Goal: Transaction & Acquisition: Download file/media

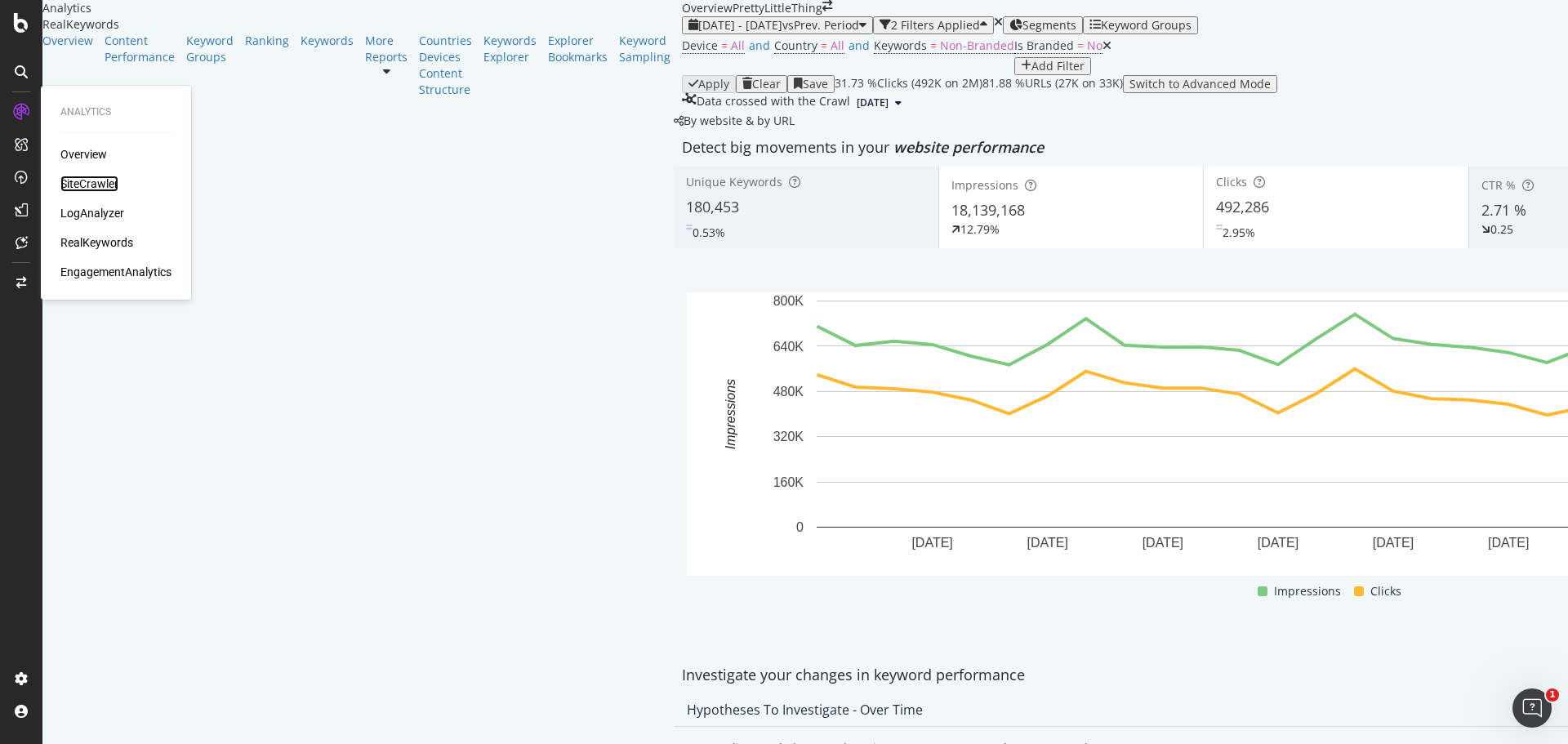
drag, startPoint x: 70, startPoint y: 186, endPoint x: 93, endPoint y: 192, distance: 23.8
click at [70, 186] on div "SiteCrawler" at bounding box center [89, 183] width 58 height 16
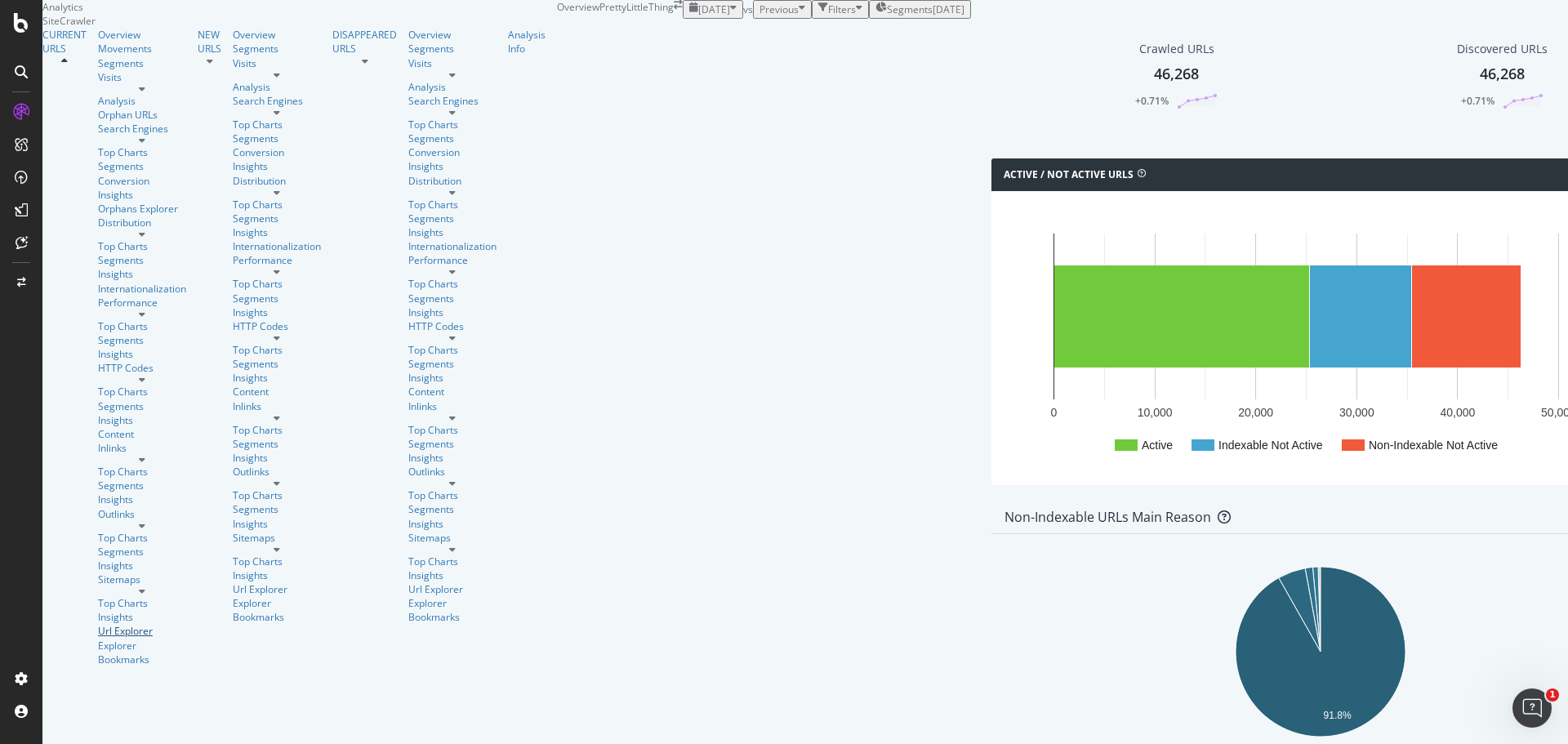
click at [98, 624] on div "Url Explorer" at bounding box center [142, 630] width 88 height 14
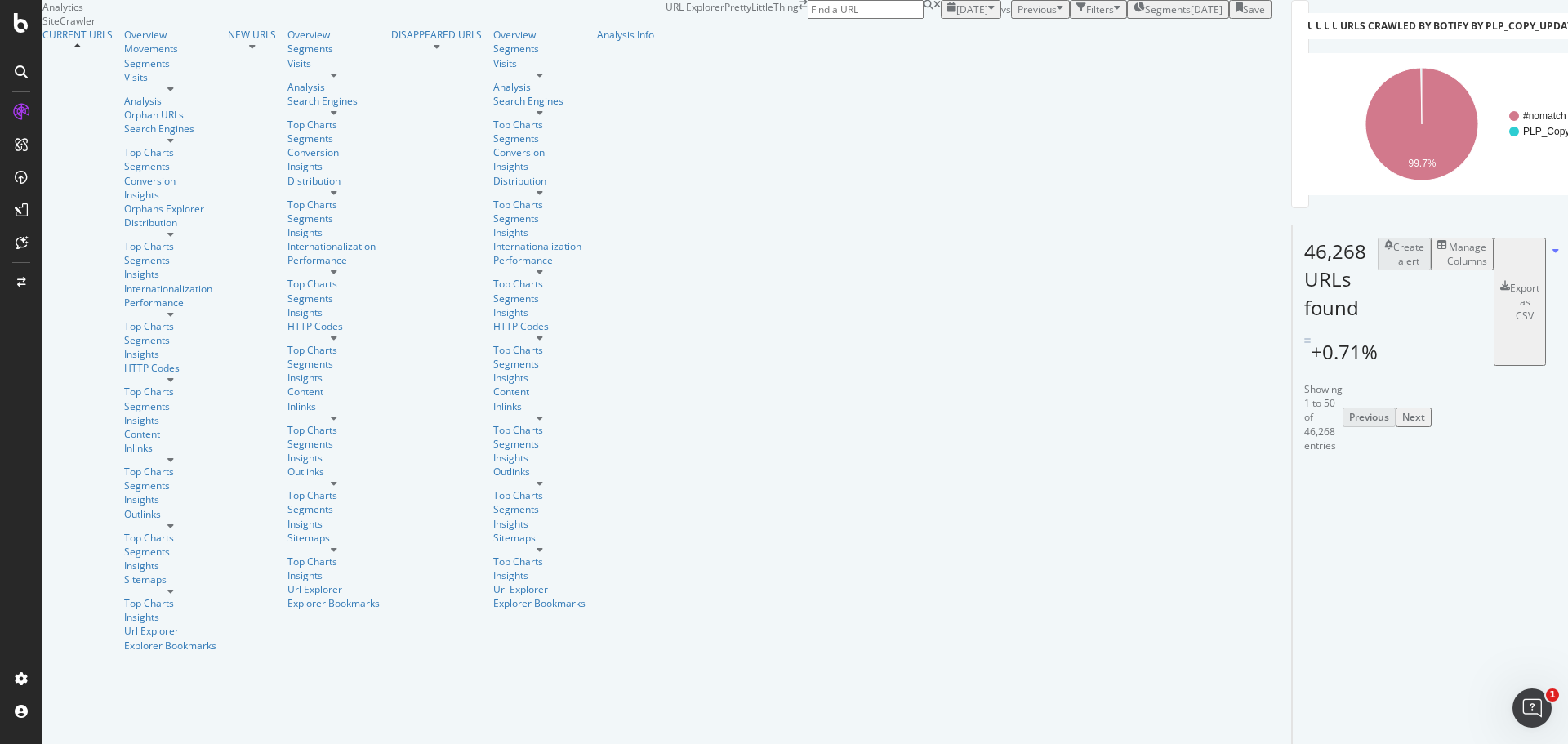
click at [1447, 267] on div "Manage Columns" at bounding box center [1467, 254] width 40 height 28
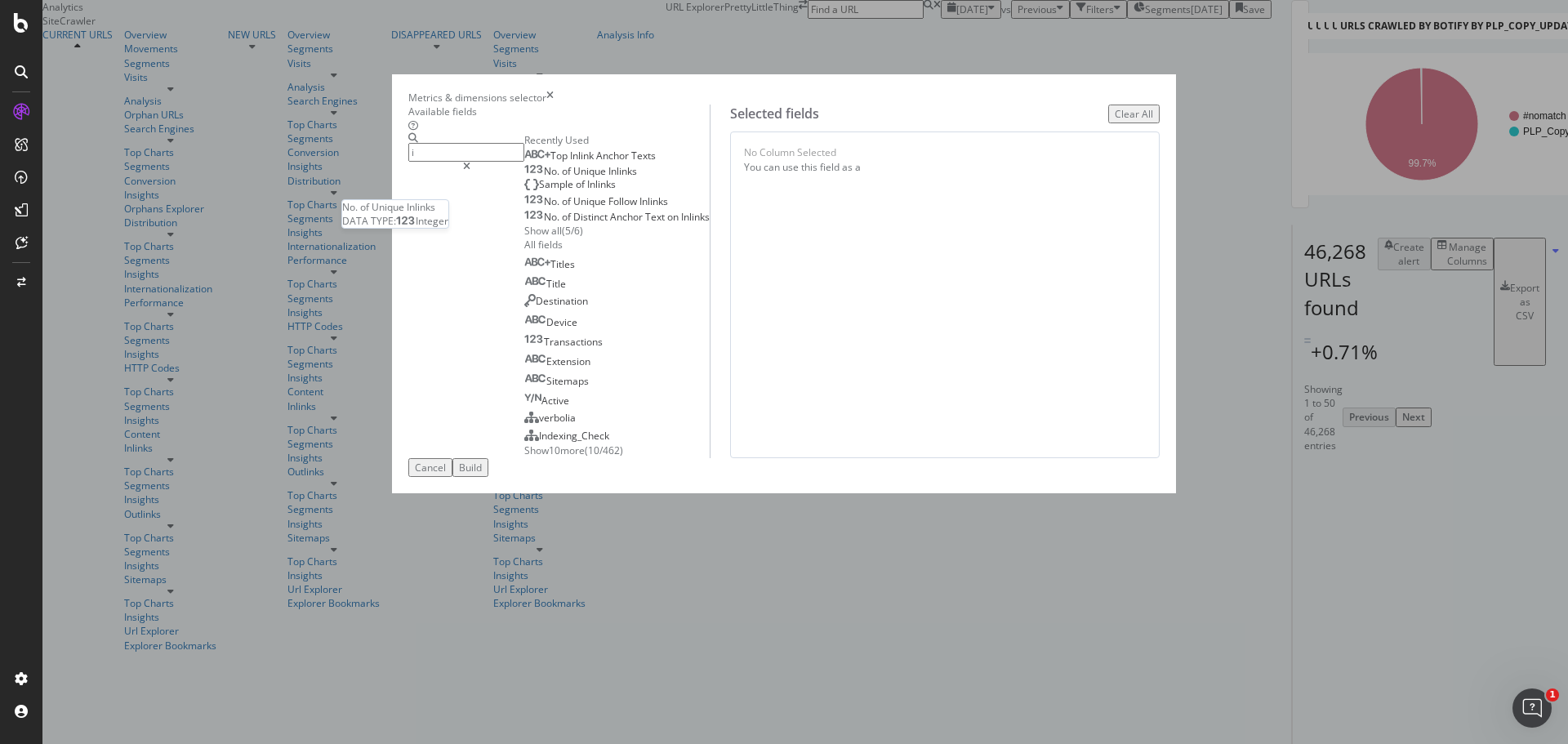
type input "i"
click at [637, 178] on div "No. of Unique Inlinks" at bounding box center [581, 172] width 113 height 13
click at [481, 475] on div "Build" at bounding box center [470, 467] width 23 height 14
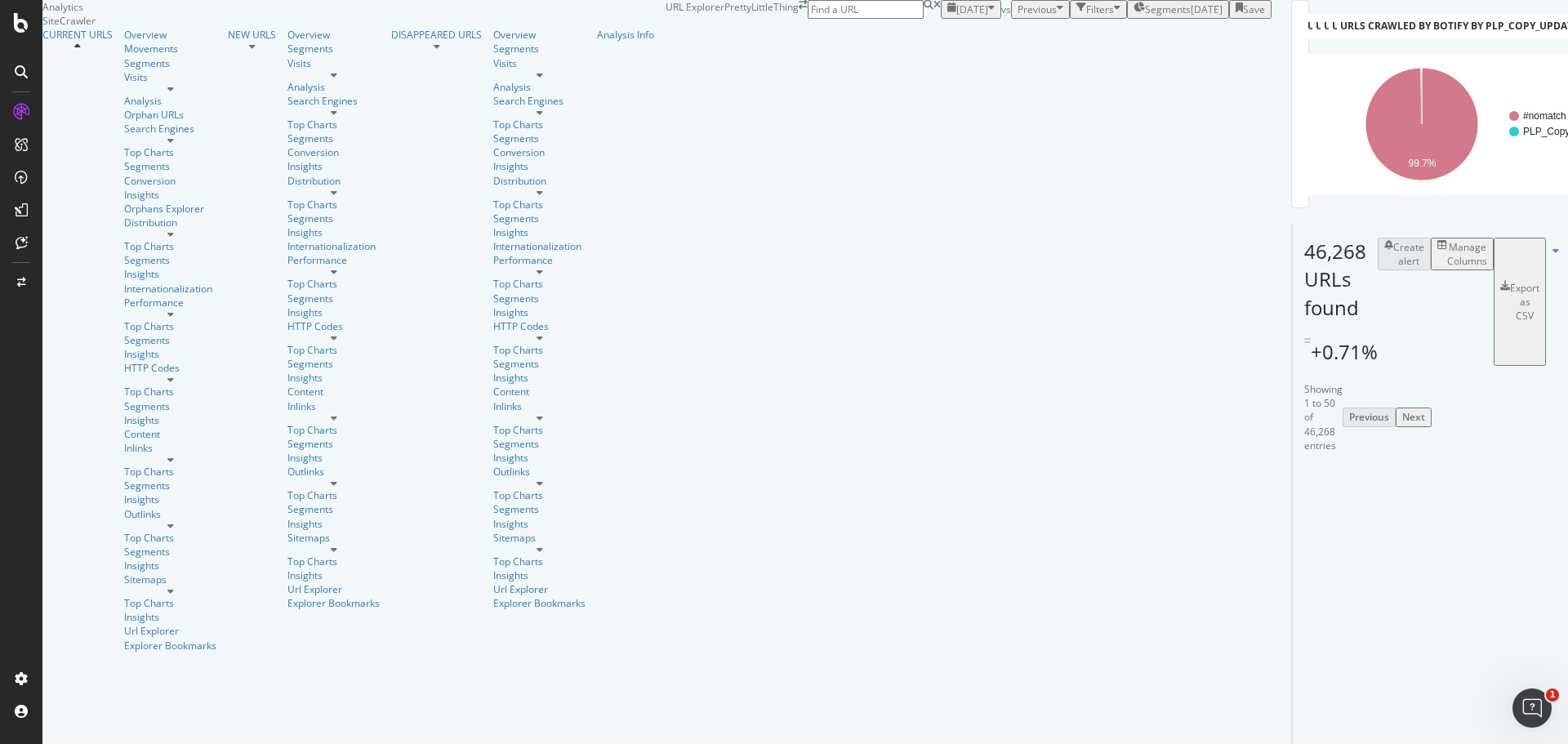
click at [1510, 323] on div "Export as CSV" at bounding box center [1524, 301] width 29 height 41
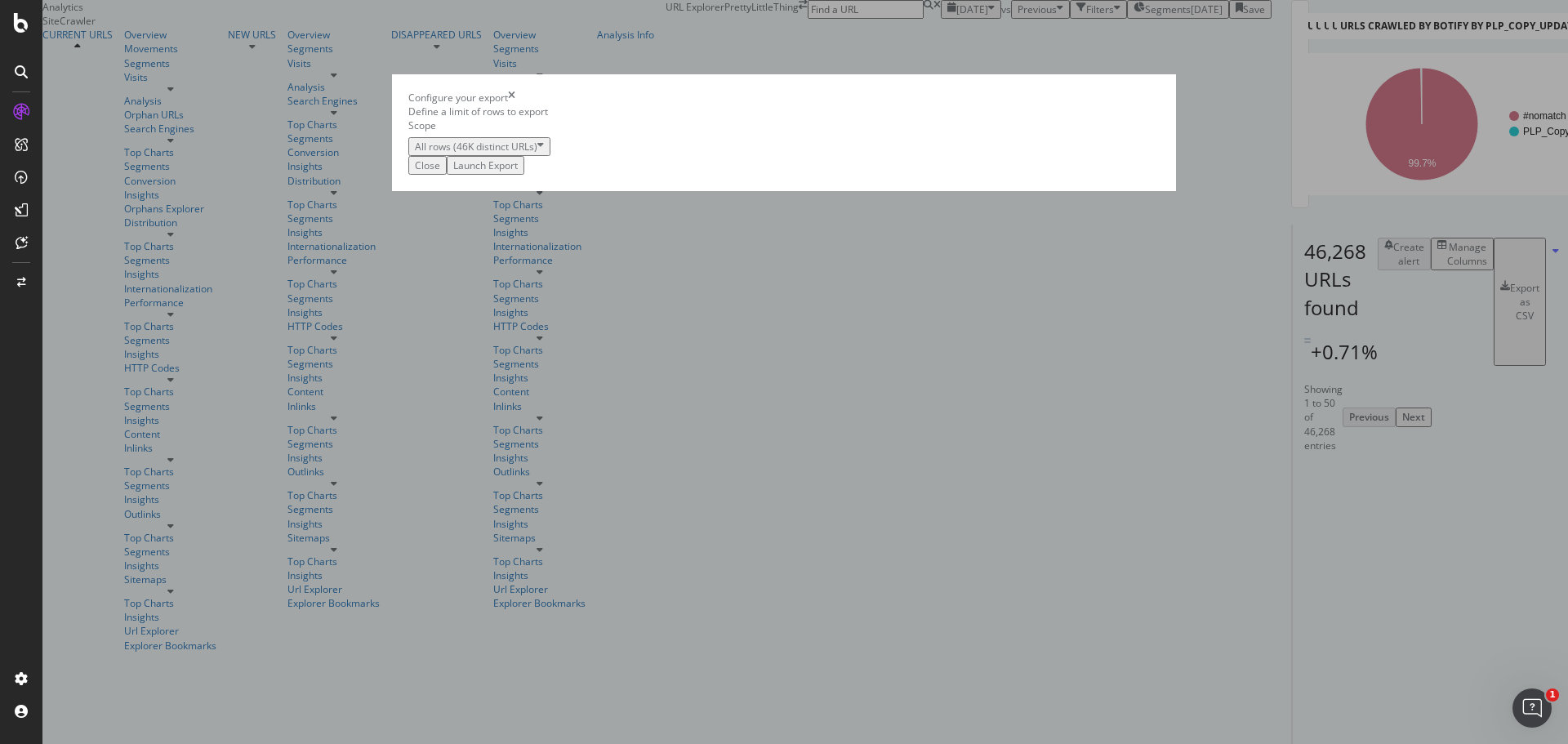
click at [518, 173] on div "Launch Export" at bounding box center [485, 165] width 65 height 14
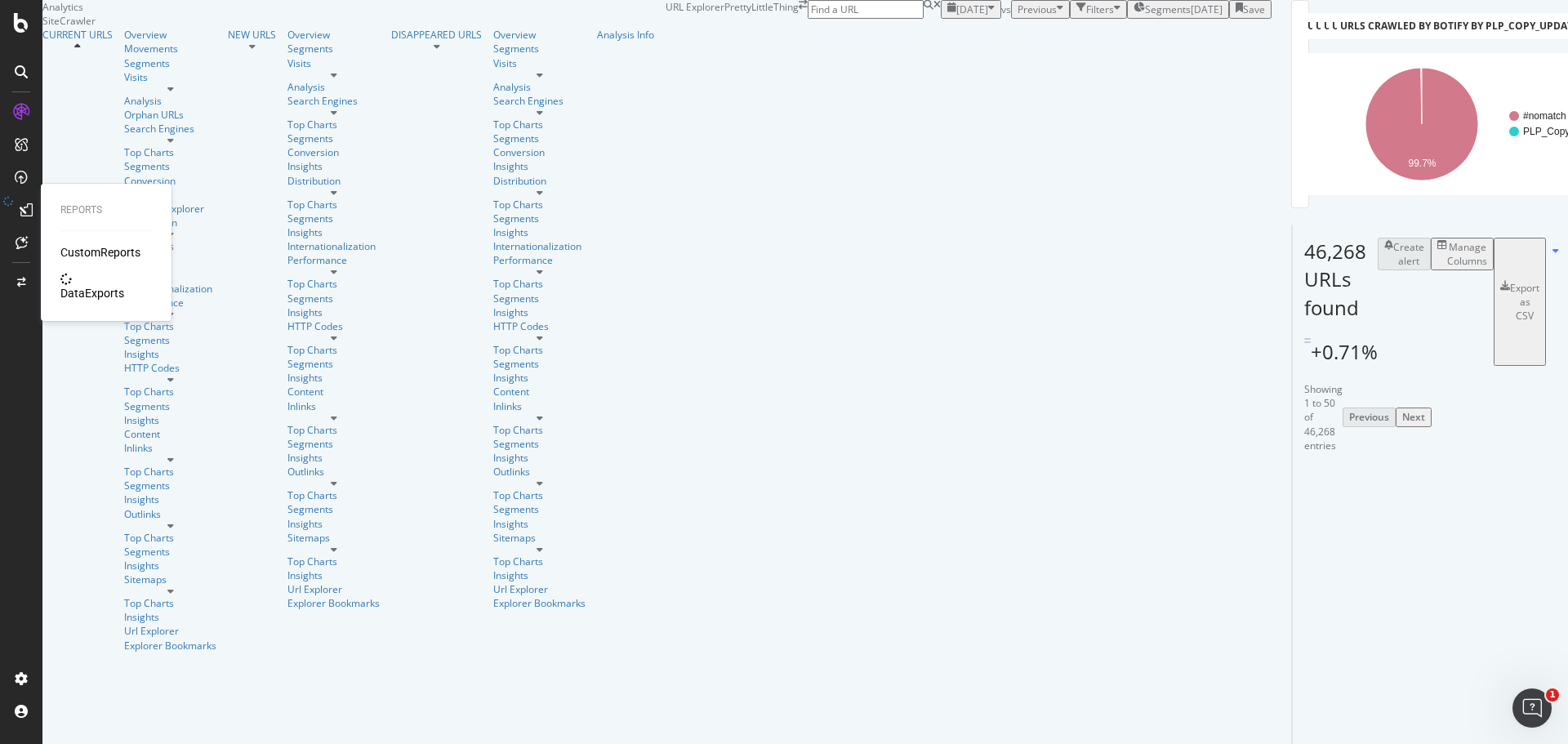
click at [101, 285] on div "DataExports" at bounding box center [92, 293] width 64 height 16
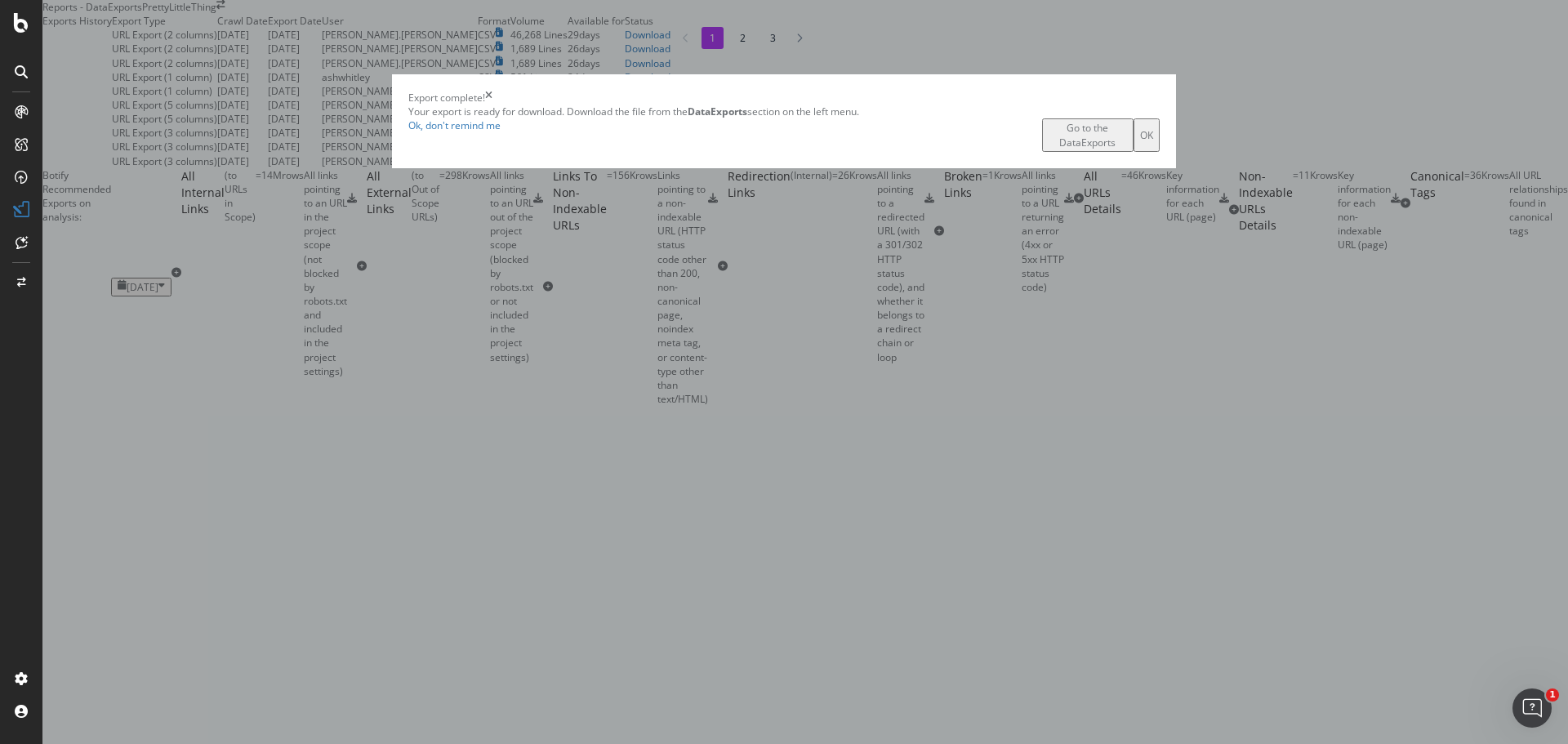
click at [1048, 148] on div "Go to the DataExports" at bounding box center [1088, 135] width 79 height 28
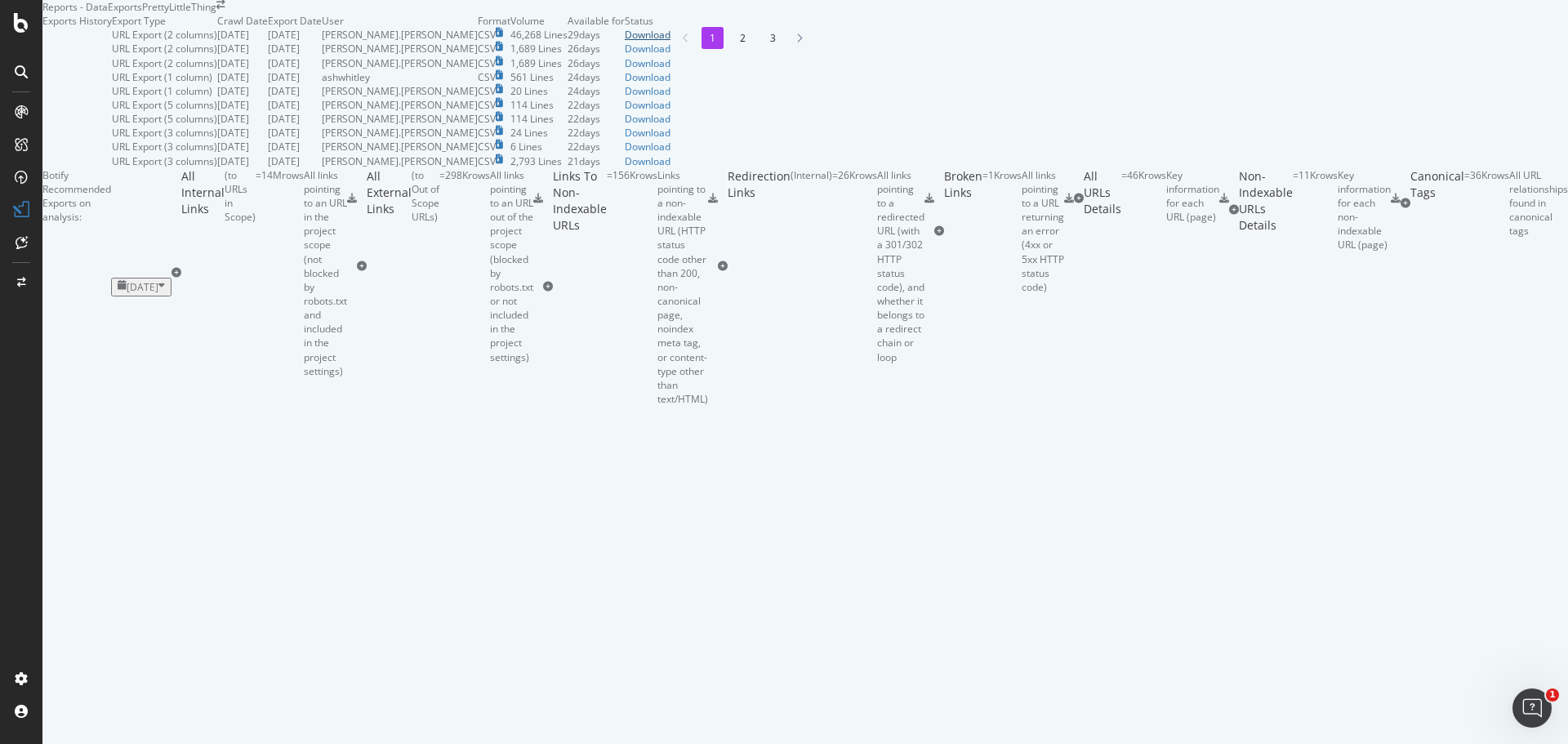
click at [671, 41] on div "Download" at bounding box center [647, 35] width 46 height 14
click at [225, 14] on span at bounding box center [221, 7] width 9 height 14
click at [225, 9] on icon "arrow-right-arrow-left" at bounding box center [221, 5] width 9 height 9
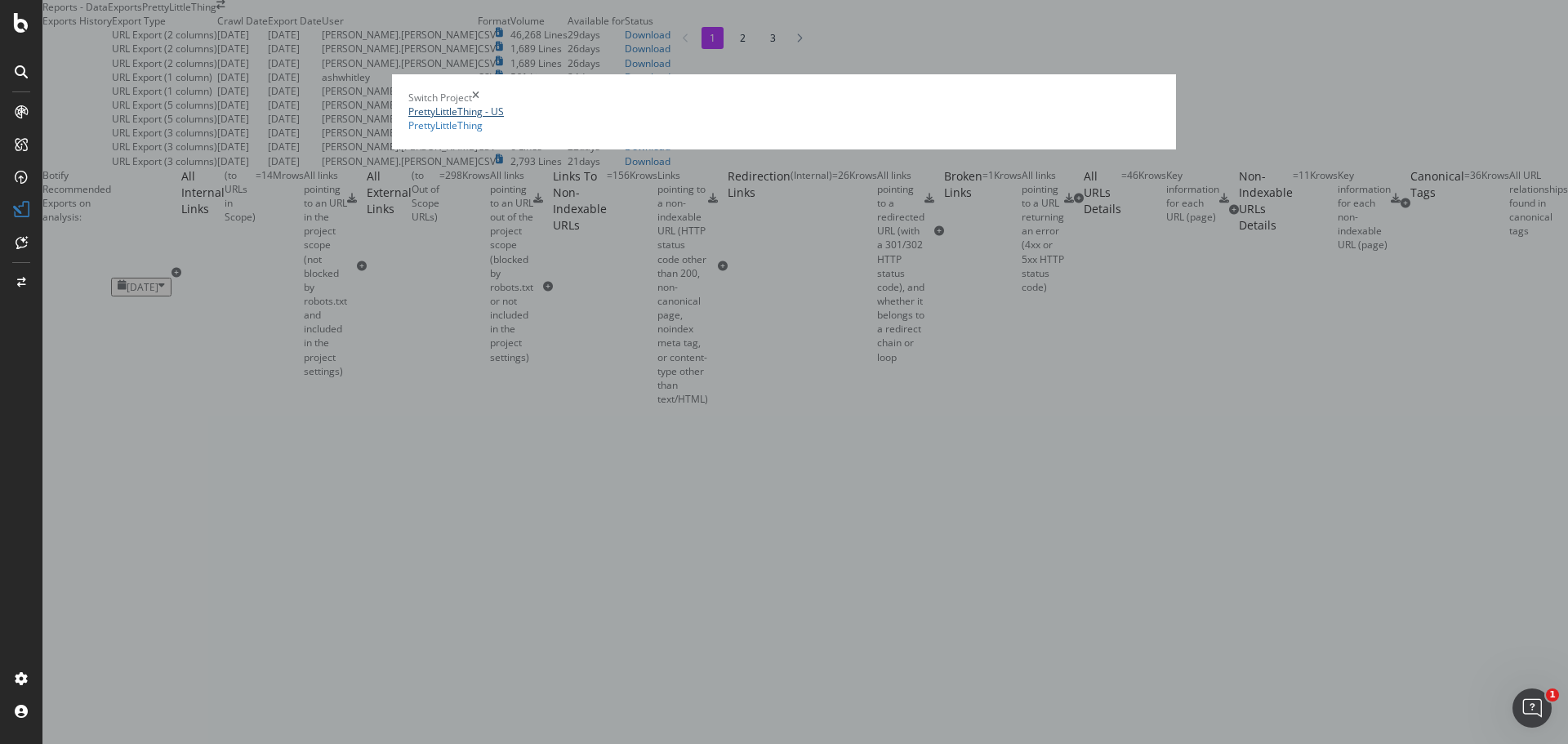
click at [419, 105] on link "PrettyLittleThing - US" at bounding box center [456, 111] width 96 height 14
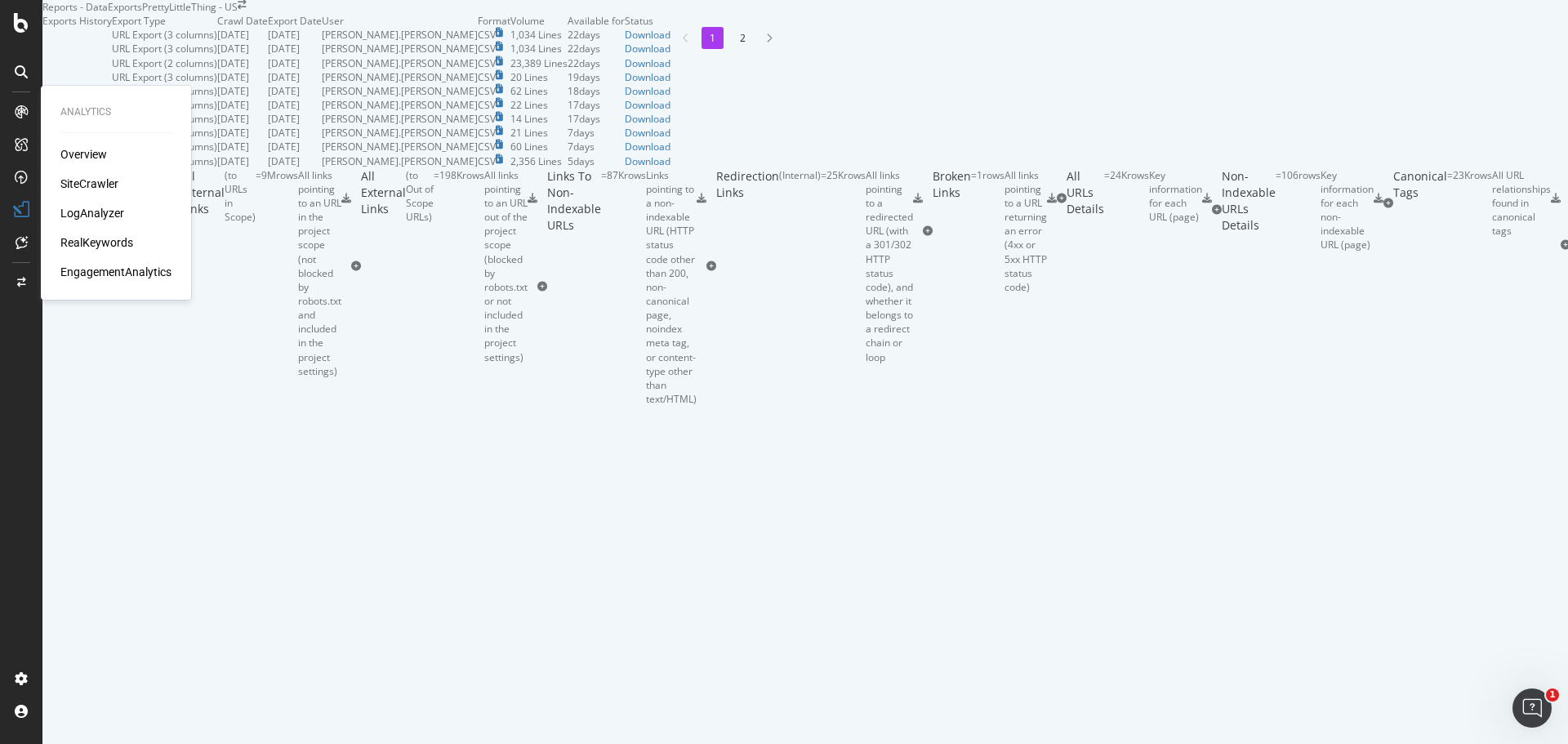
click at [85, 175] on div "SiteCrawler" at bounding box center [89, 183] width 58 height 16
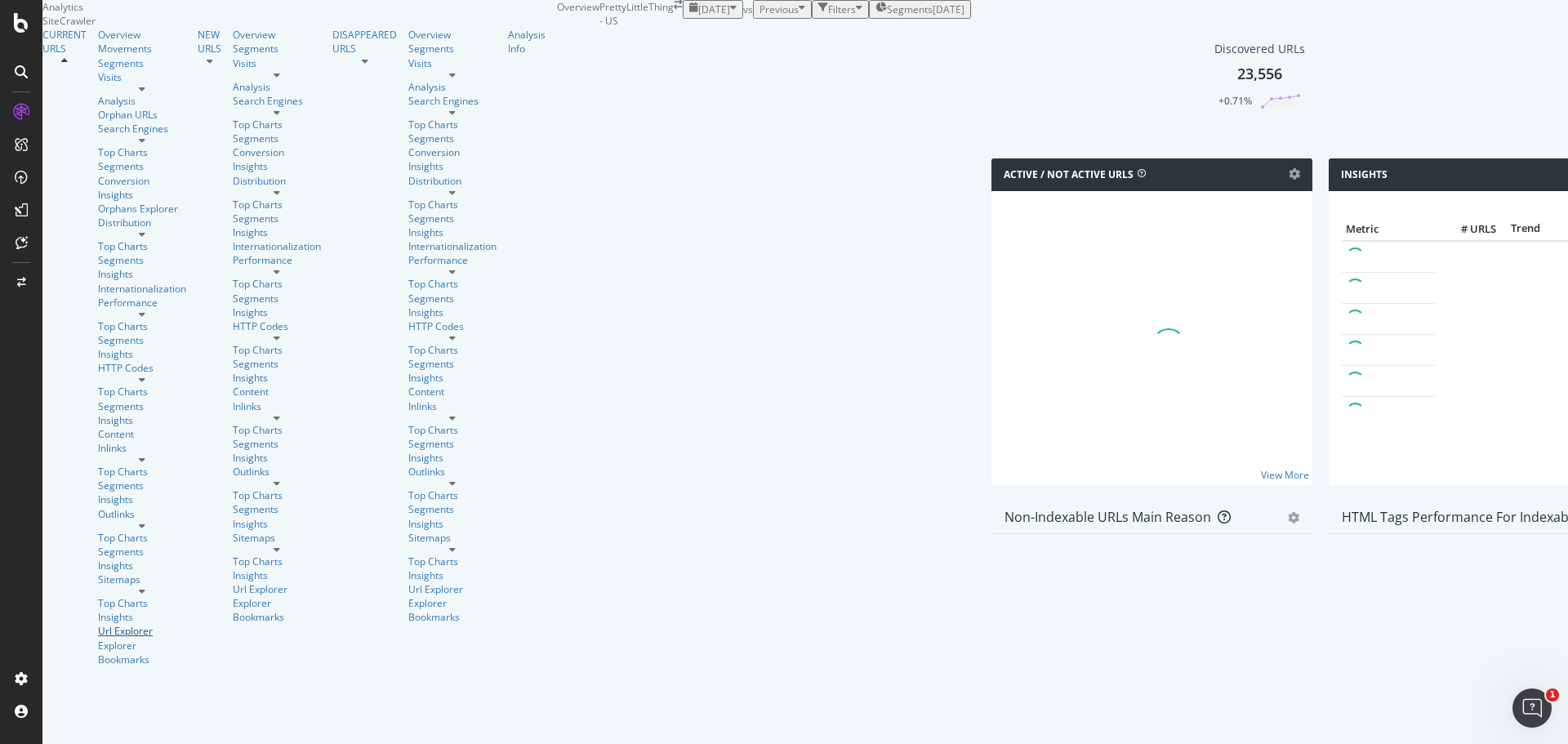
click at [98, 624] on div "Url Explorer" at bounding box center [142, 630] width 88 height 14
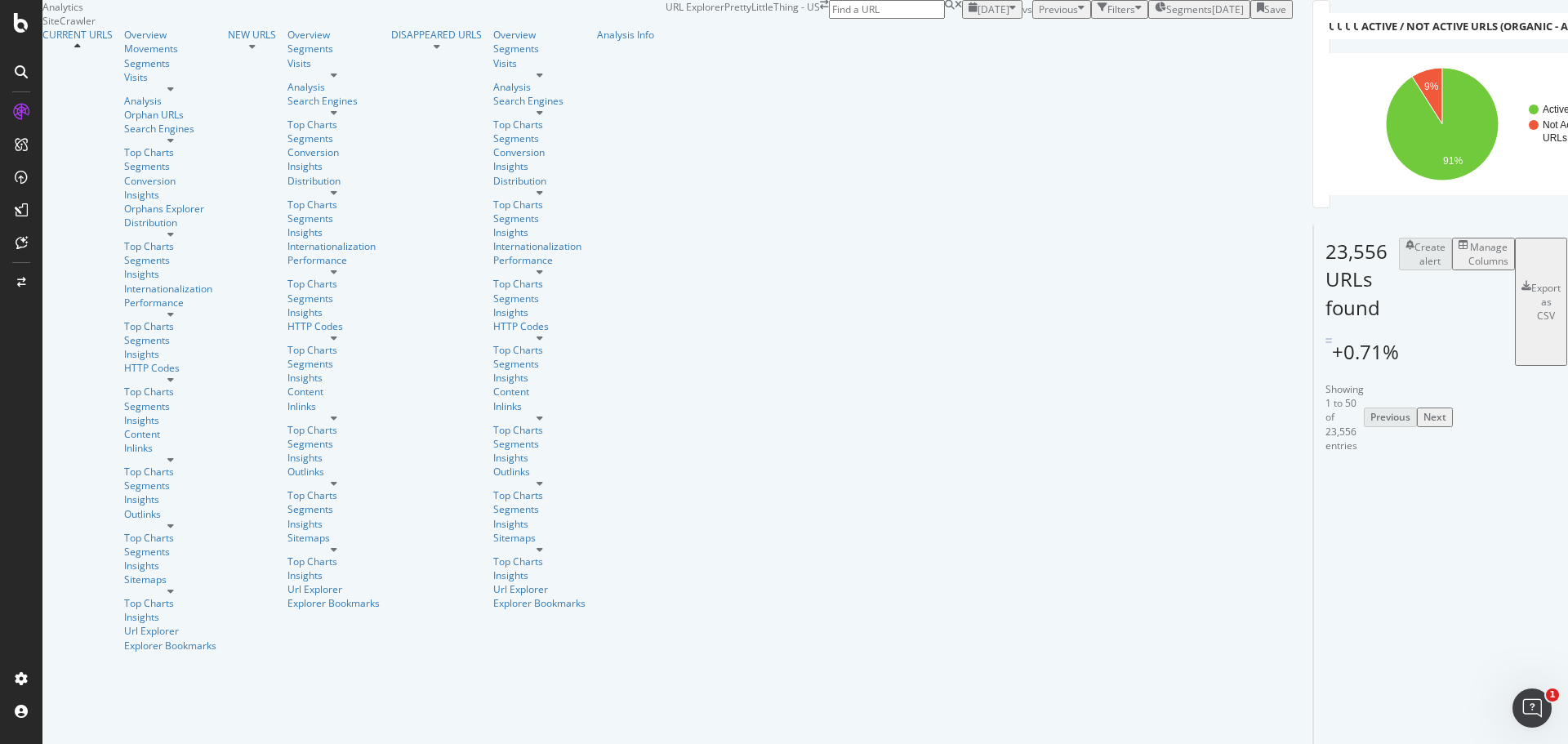
click at [1469, 267] on div "Manage Columns" at bounding box center [1488, 254] width 40 height 28
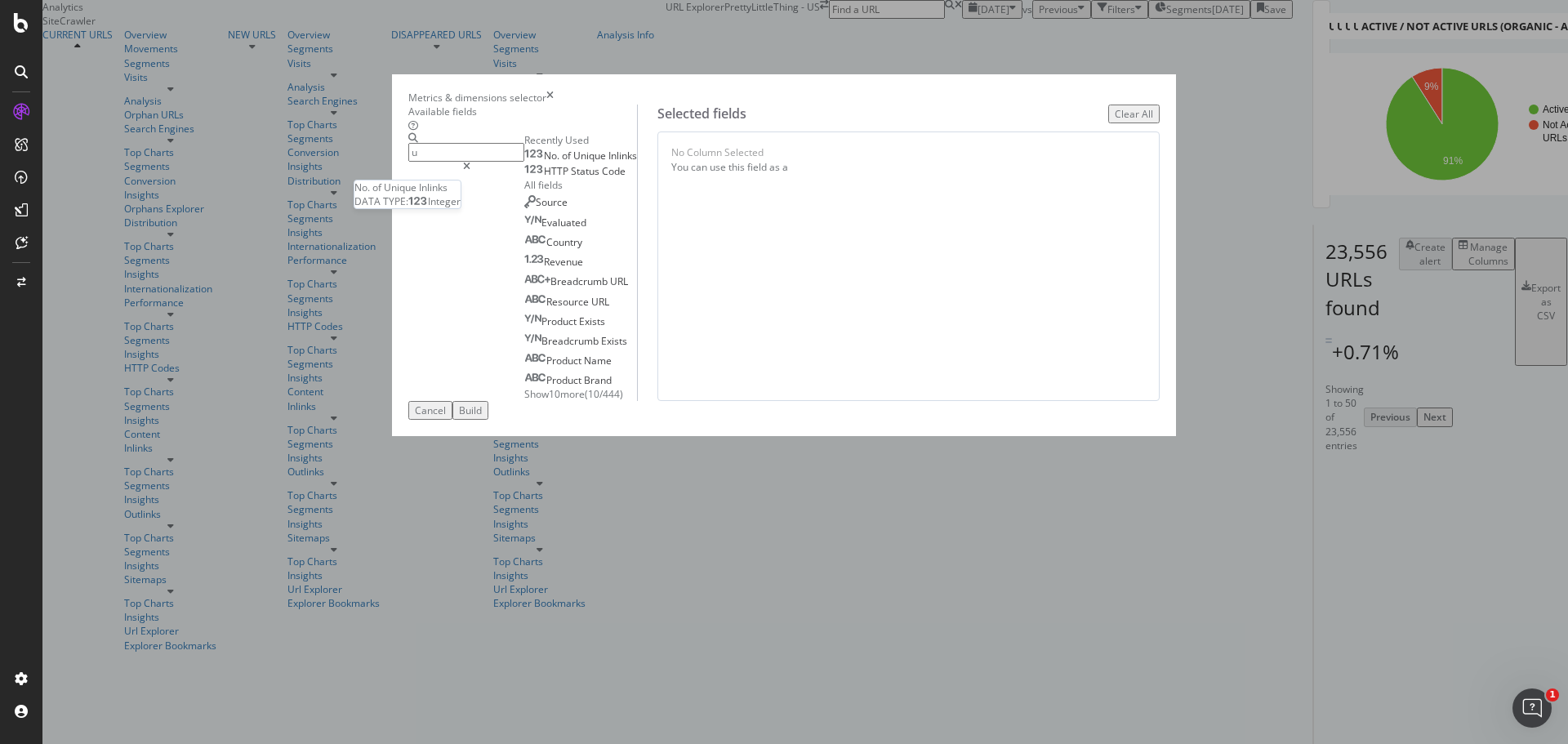
type input "u"
click at [588, 162] on div "No. of Unique Inlinks" at bounding box center [581, 156] width 113 height 13
click at [488, 419] on button "Build" at bounding box center [470, 410] width 36 height 19
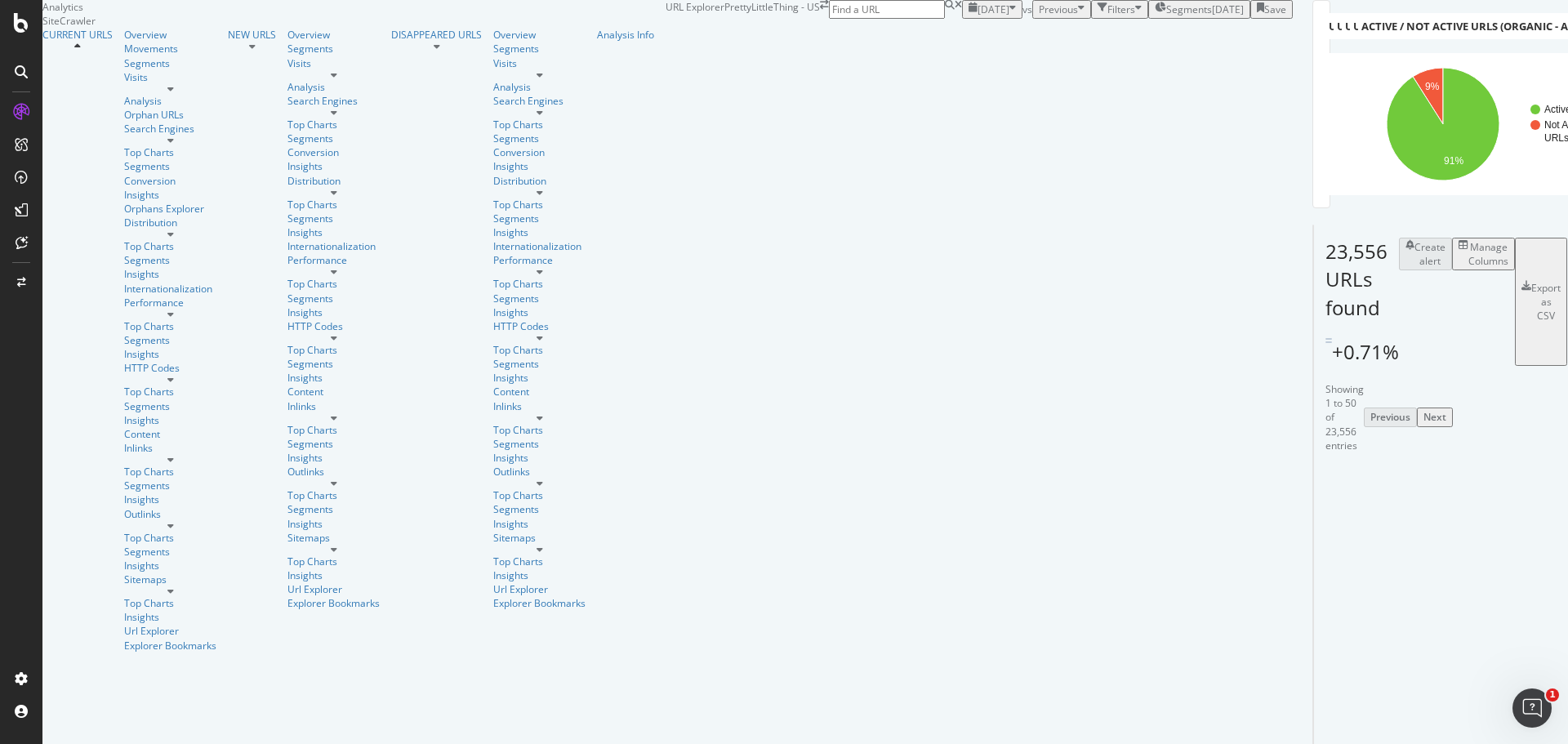
click at [1515, 345] on button "Export as CSV" at bounding box center [1541, 301] width 53 height 129
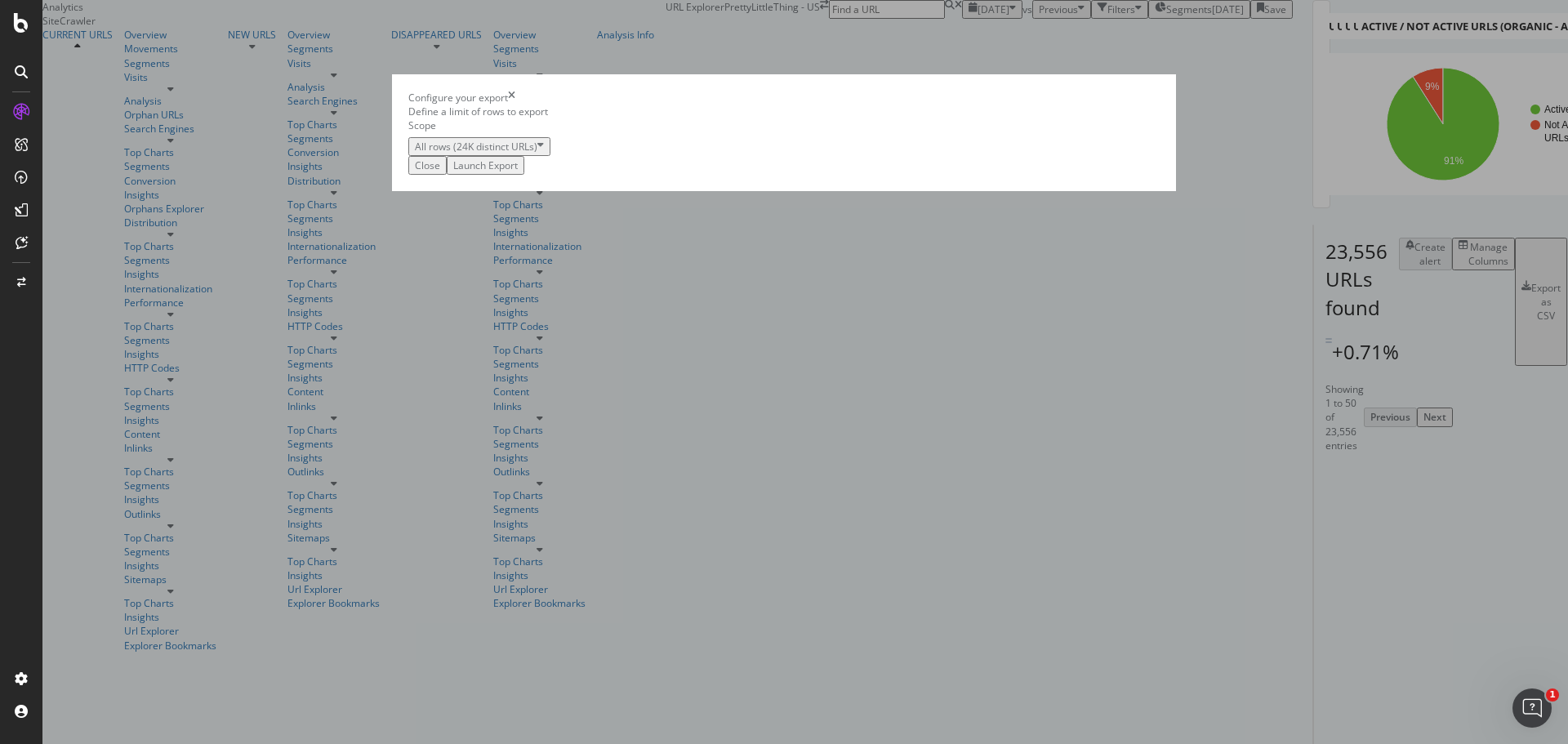
click at [518, 173] on div "Launch Export" at bounding box center [485, 165] width 65 height 14
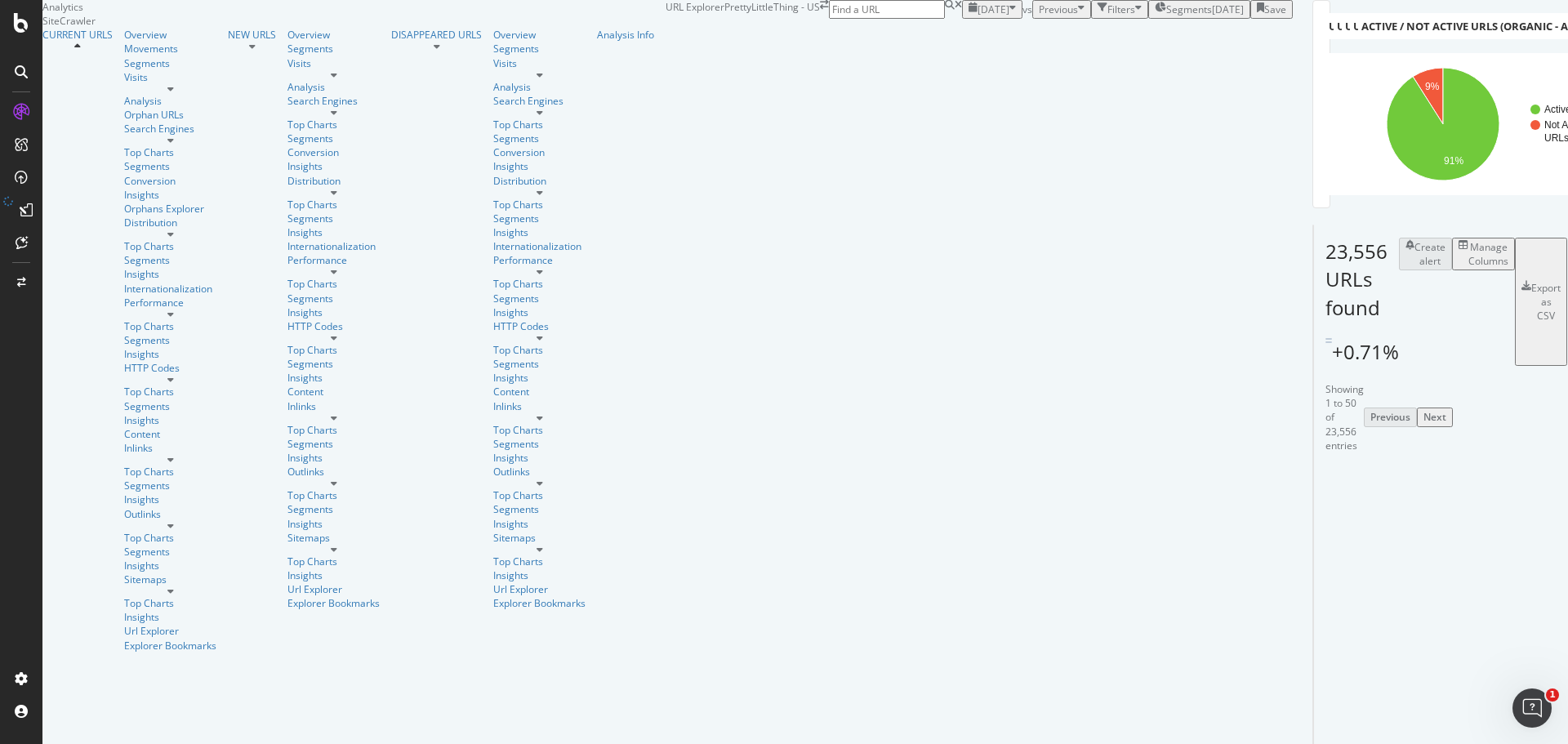
click at [1521, 323] on div "Export as CSV" at bounding box center [1541, 301] width 39 height 41
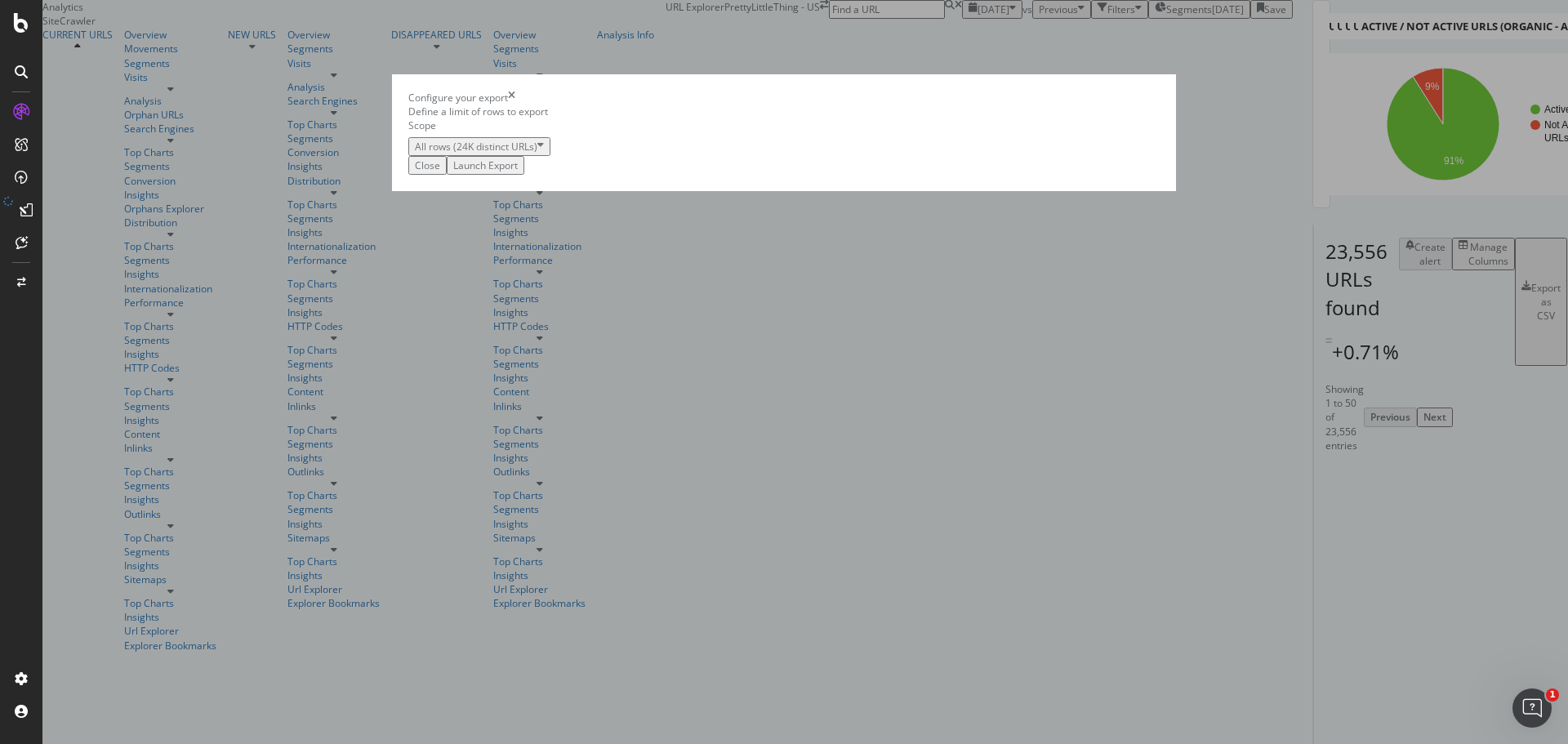
click at [518, 173] on div "Launch Export" at bounding box center [485, 165] width 65 height 14
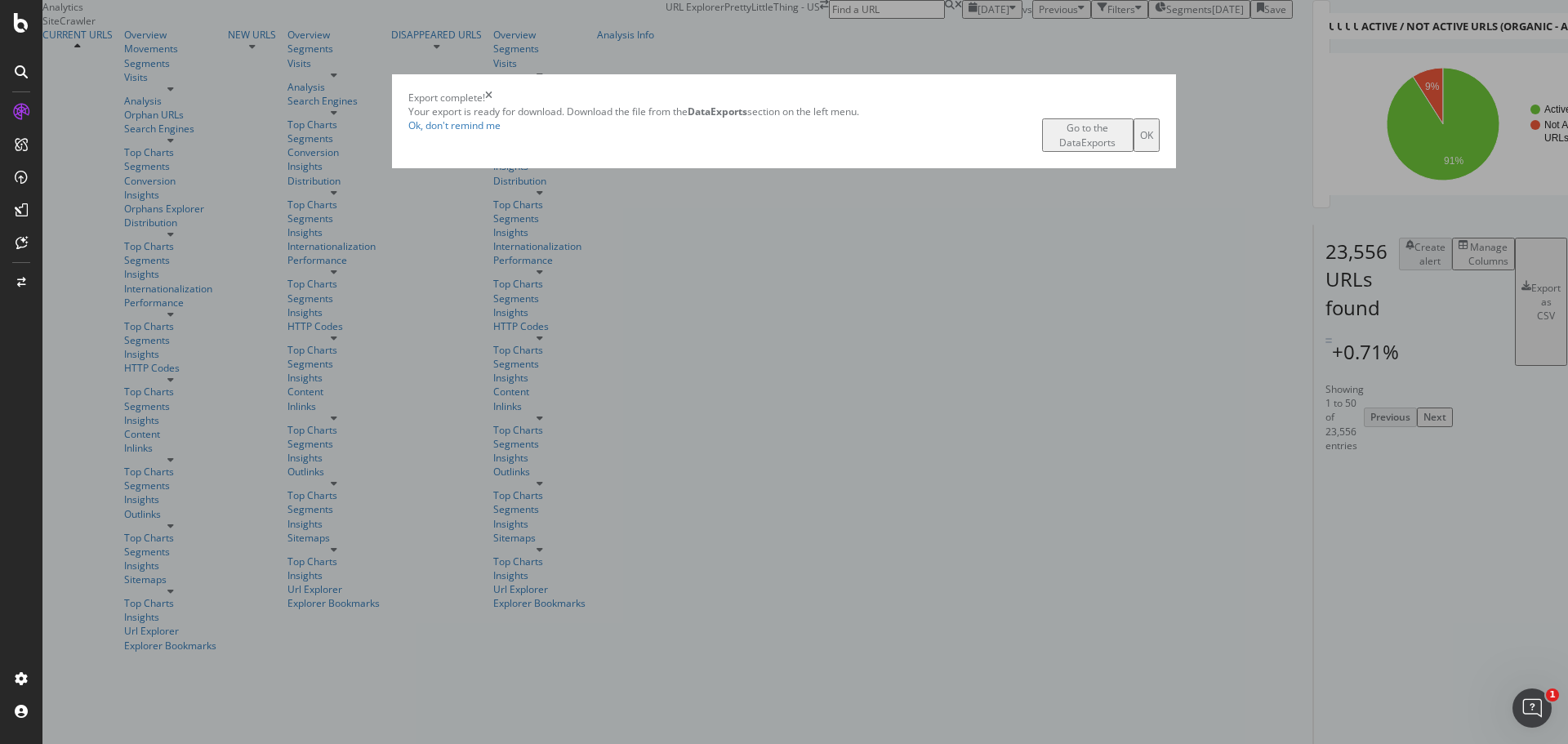
click at [1048, 148] on div "Go to the DataExports" at bounding box center [1088, 135] width 79 height 28
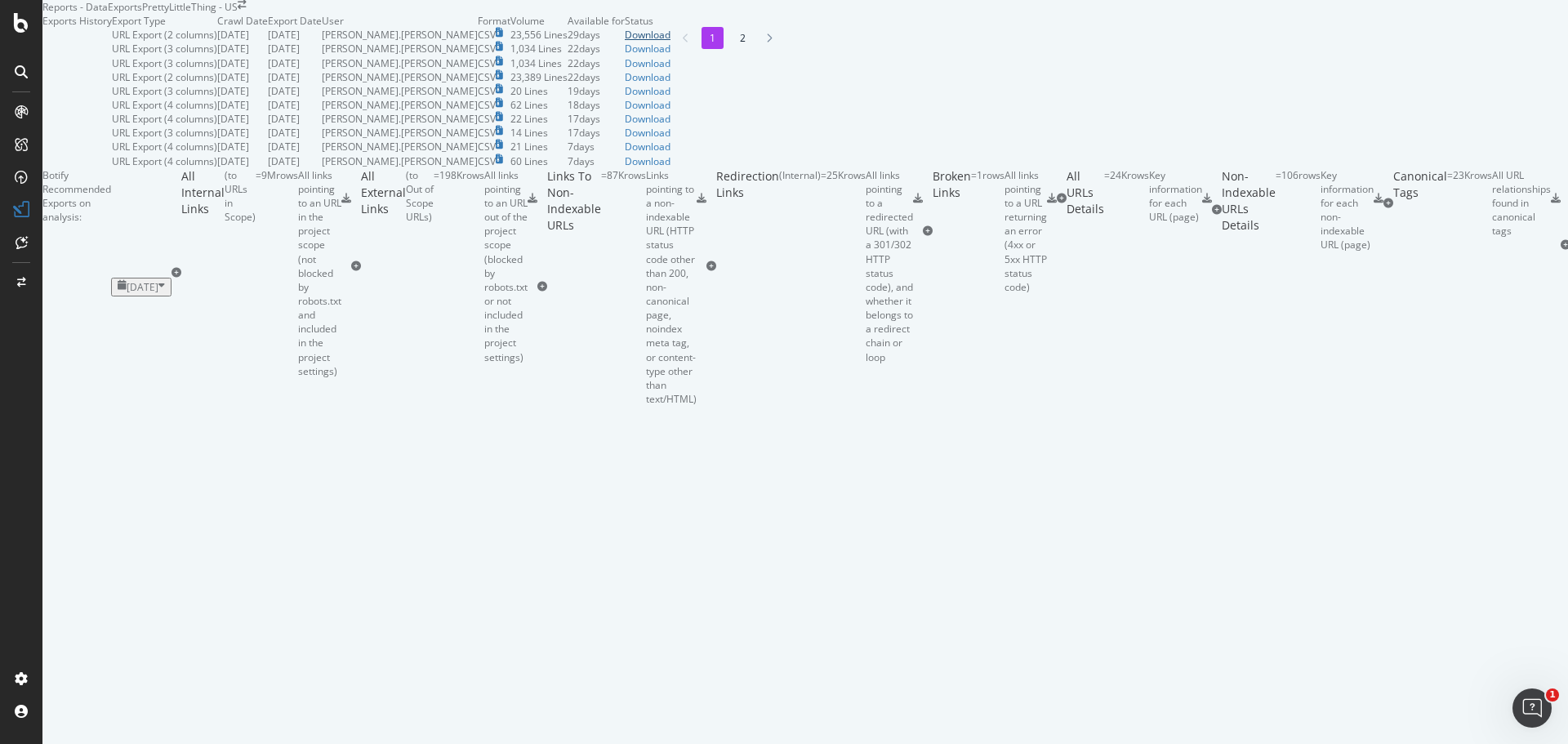
click at [671, 41] on div "Download" at bounding box center [647, 35] width 46 height 14
